Goal: Navigation & Orientation: Find specific page/section

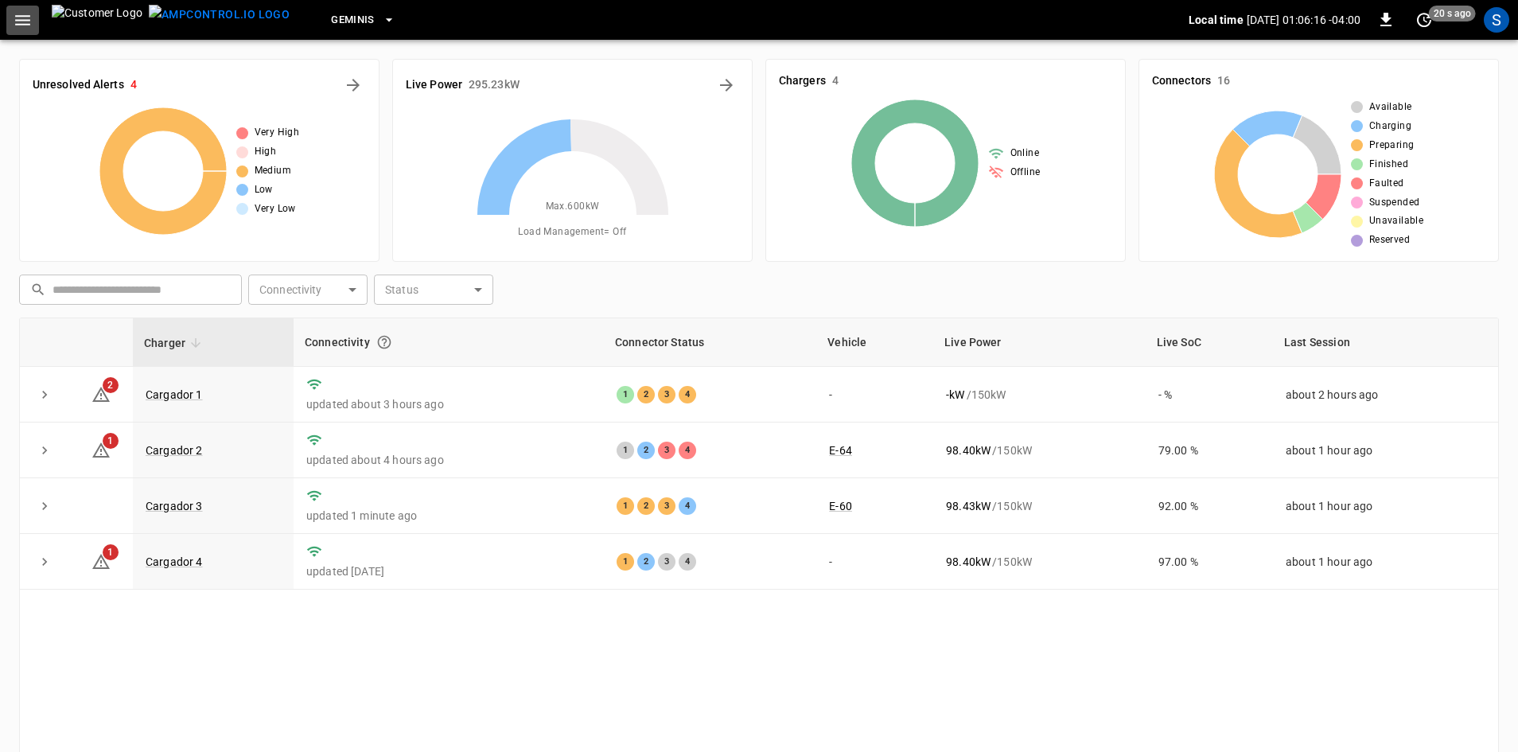
click at [29, 23] on icon "button" at bounding box center [23, 20] width 20 height 20
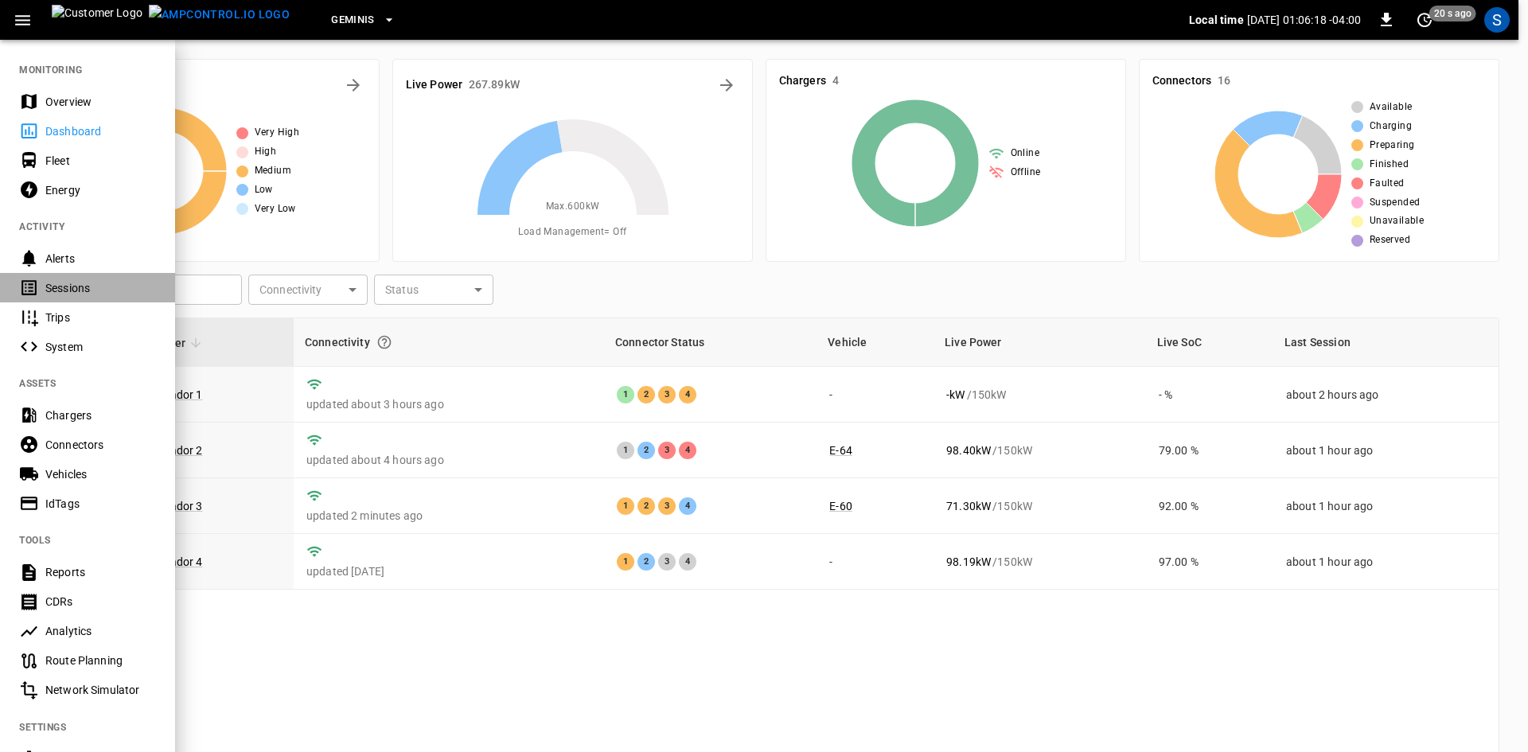
click at [65, 286] on div "Sessions" at bounding box center [100, 288] width 111 height 16
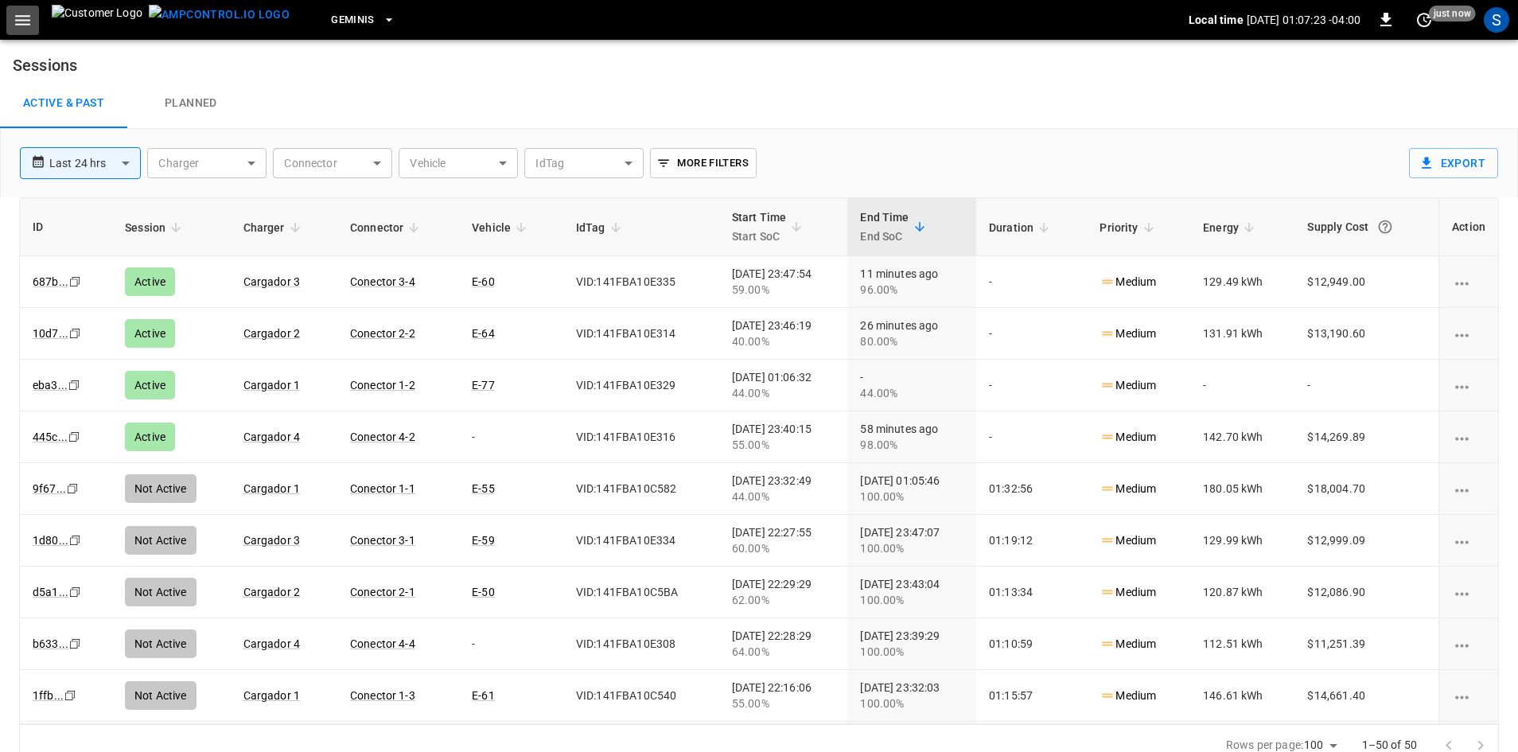
click at [17, 18] on icon "button" at bounding box center [23, 20] width 20 height 20
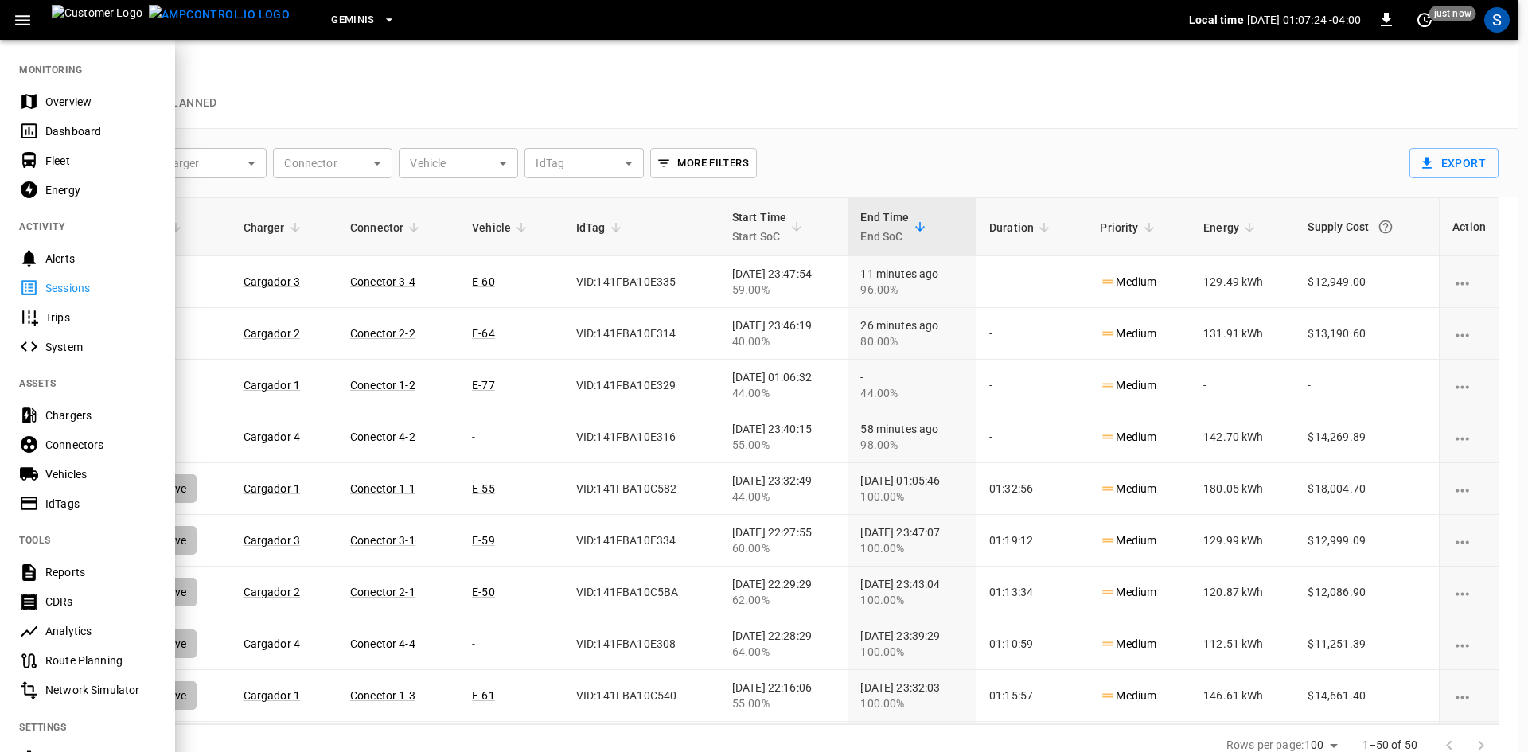
click at [91, 126] on div "Dashboard" at bounding box center [100, 131] width 111 height 16
